Goal: Navigation & Orientation: Find specific page/section

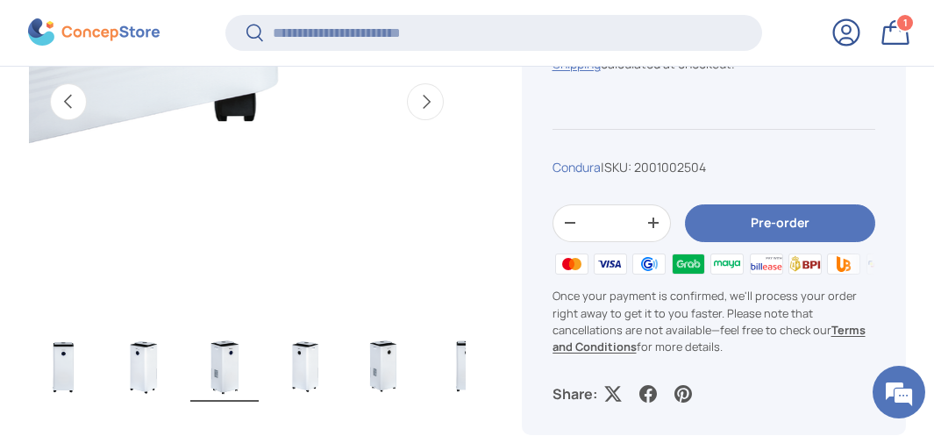
scroll to position [873, 0]
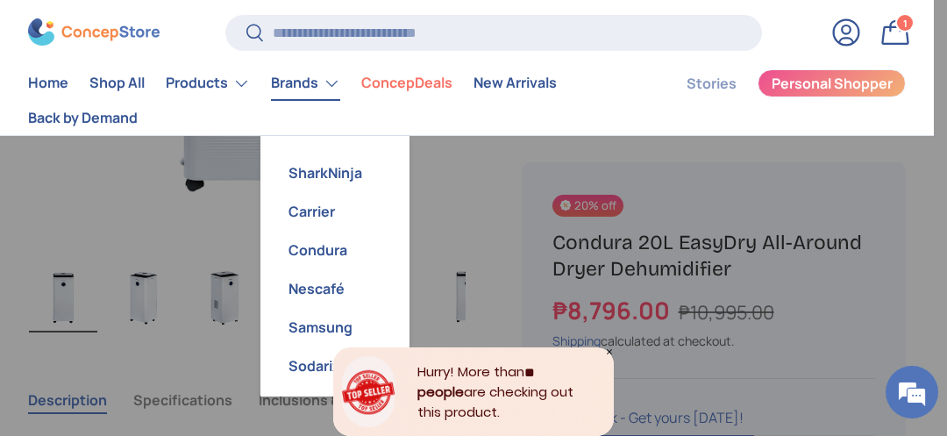
click at [320, 77] on link "Brands" at bounding box center [305, 83] width 69 height 35
click at [334, 168] on link "SharkNinja" at bounding box center [335, 172] width 128 height 39
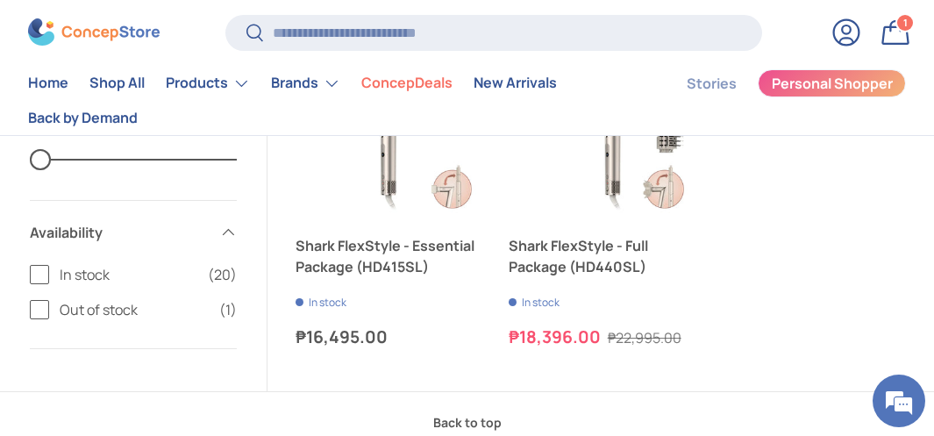
scroll to position [3571, 0]
